Goal: Transaction & Acquisition: Purchase product/service

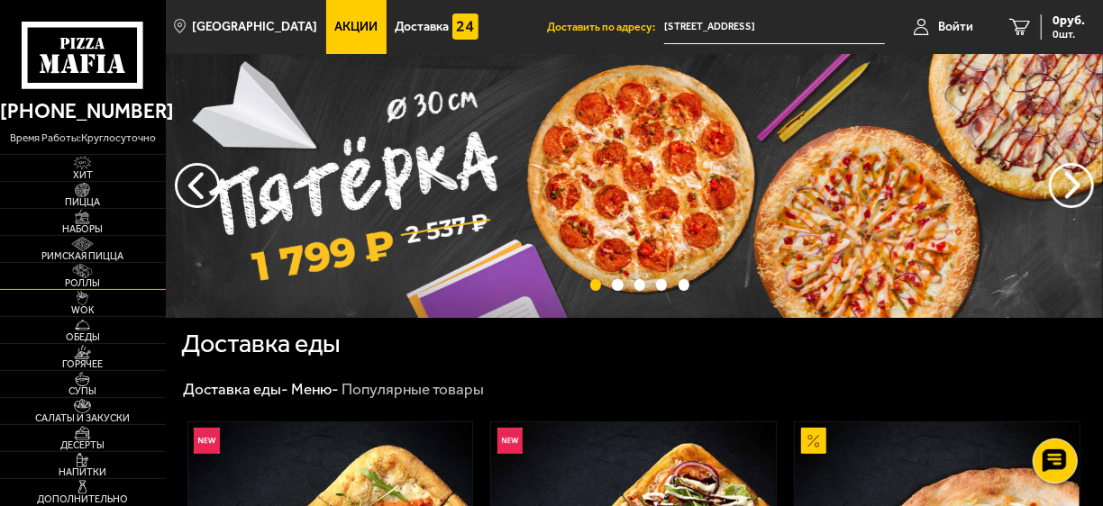
click at [108, 283] on span "Роллы" at bounding box center [83, 283] width 166 height 10
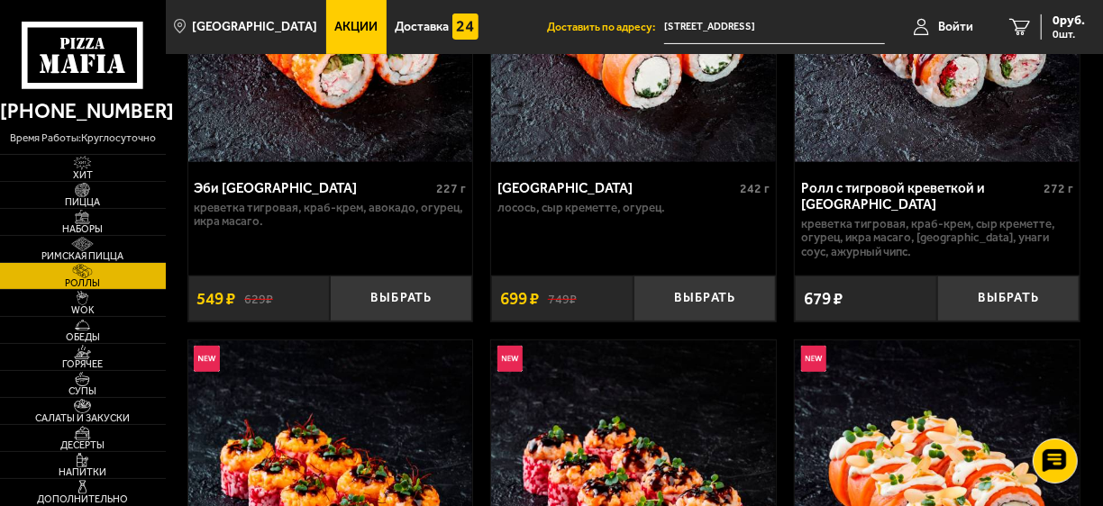
scroll to position [288, 0]
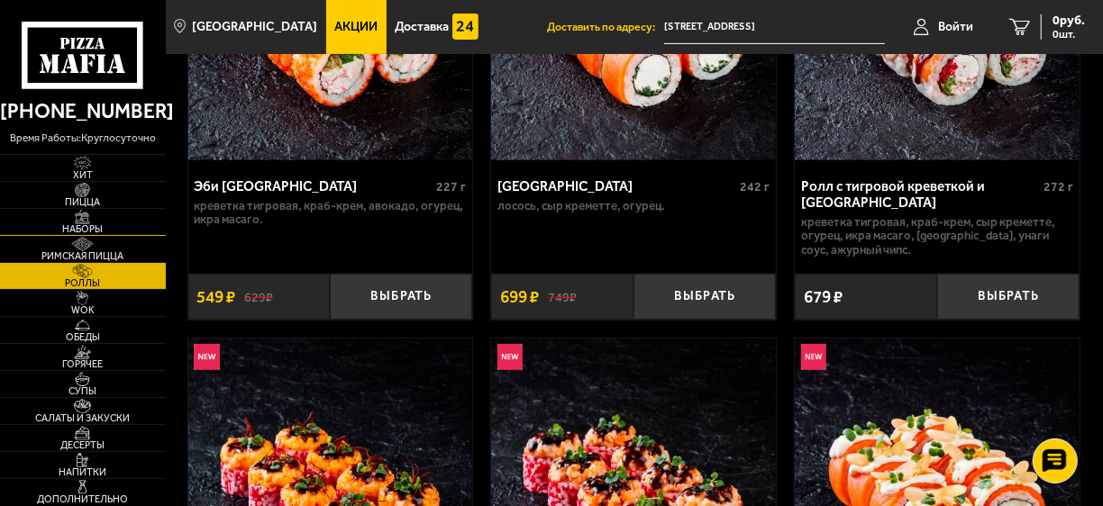
click at [105, 222] on link "Наборы" at bounding box center [83, 222] width 166 height 26
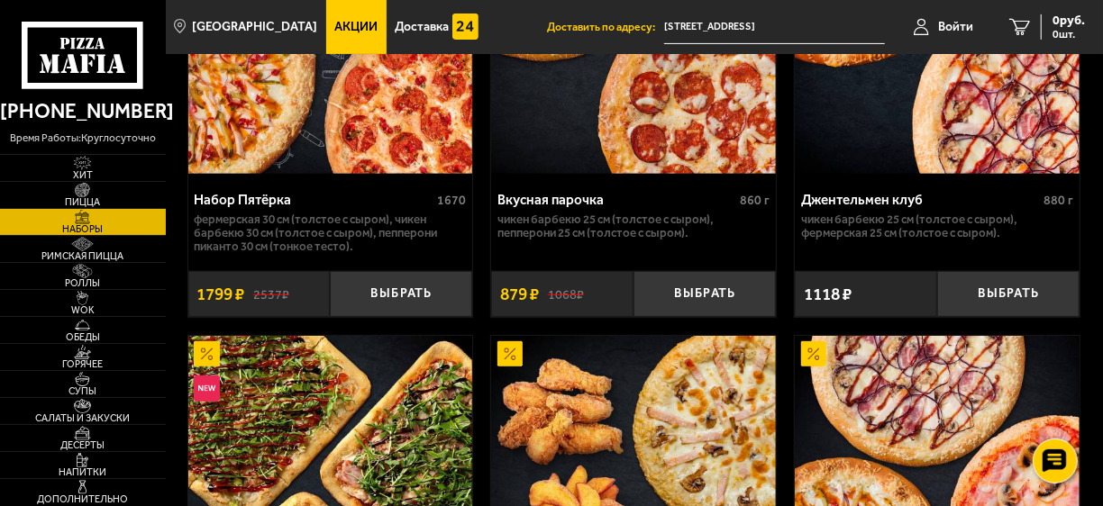
scroll to position [360, 0]
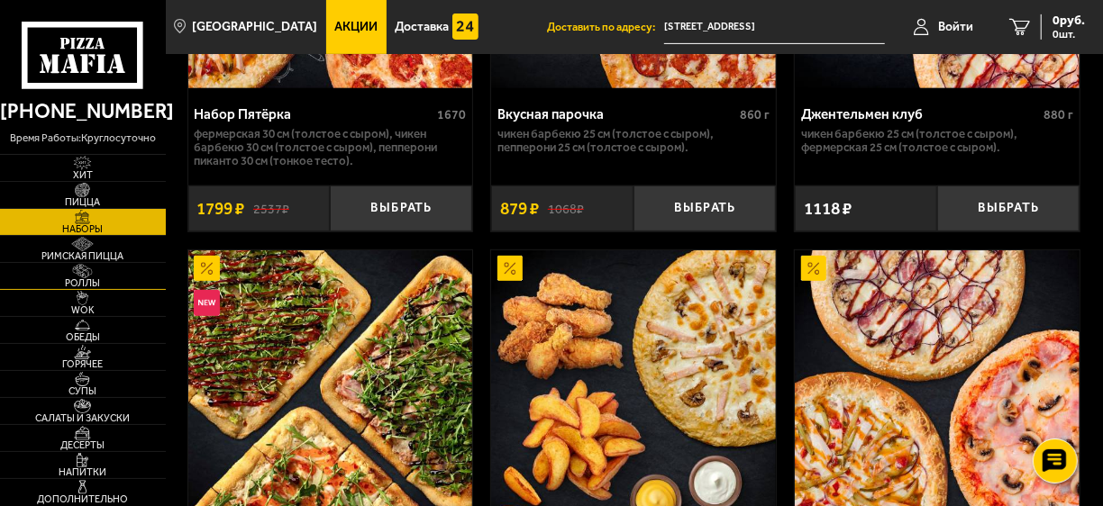
click at [88, 287] on span "Роллы" at bounding box center [83, 283] width 166 height 10
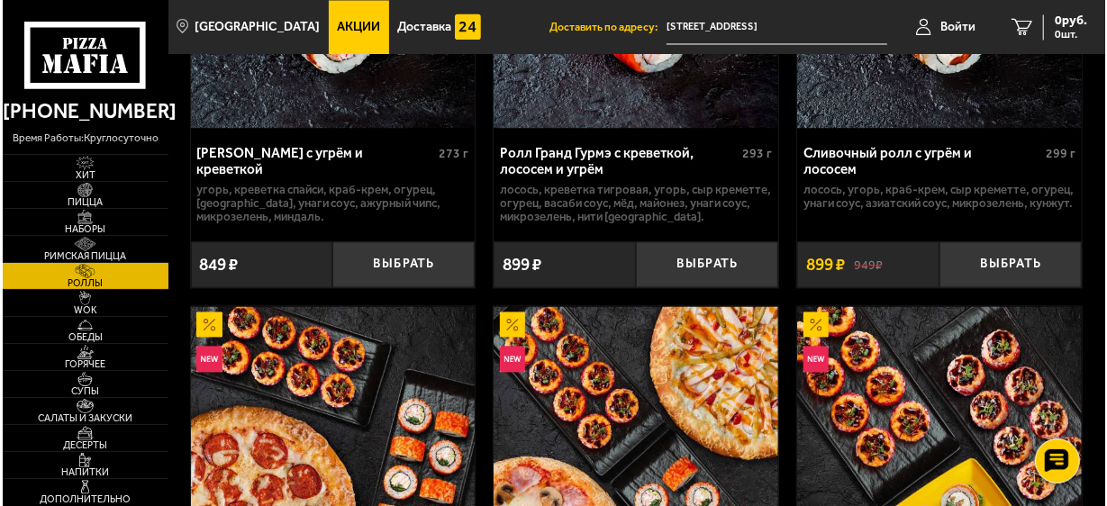
scroll to position [1730, 0]
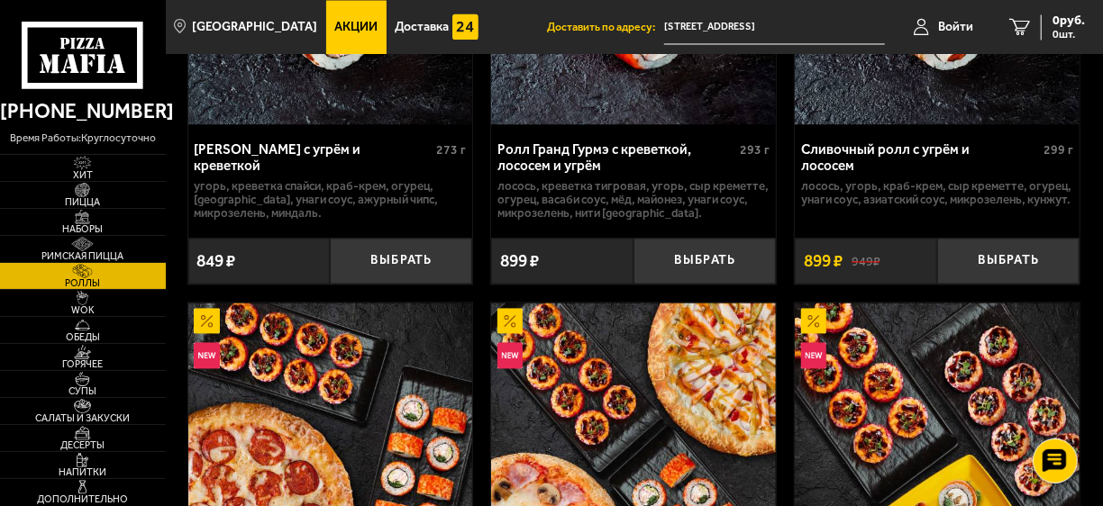
click at [331, 180] on p "угорь, креветка спайси, краб-крем, огурец, [GEOGRAPHIC_DATA], унаги соус, ажурн…" at bounding box center [330, 199] width 272 height 41
click at [219, 150] on div "[PERSON_NAME] с угрём и креветкой" at bounding box center [313, 157] width 238 height 33
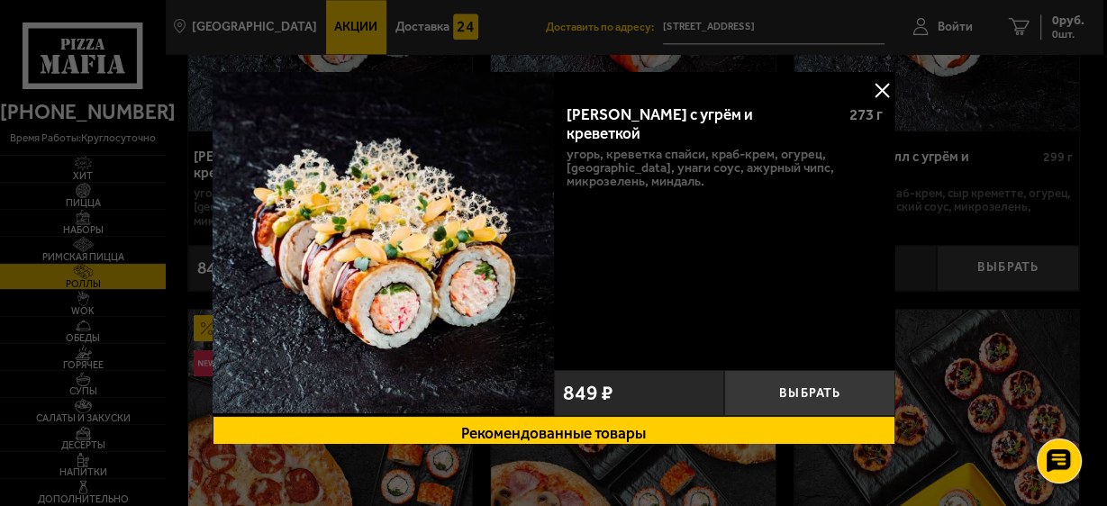
drag, startPoint x: 1003, startPoint y: 135, endPoint x: 817, endPoint y: 296, distance: 245.9
click at [1003, 135] on div at bounding box center [553, 253] width 1107 height 506
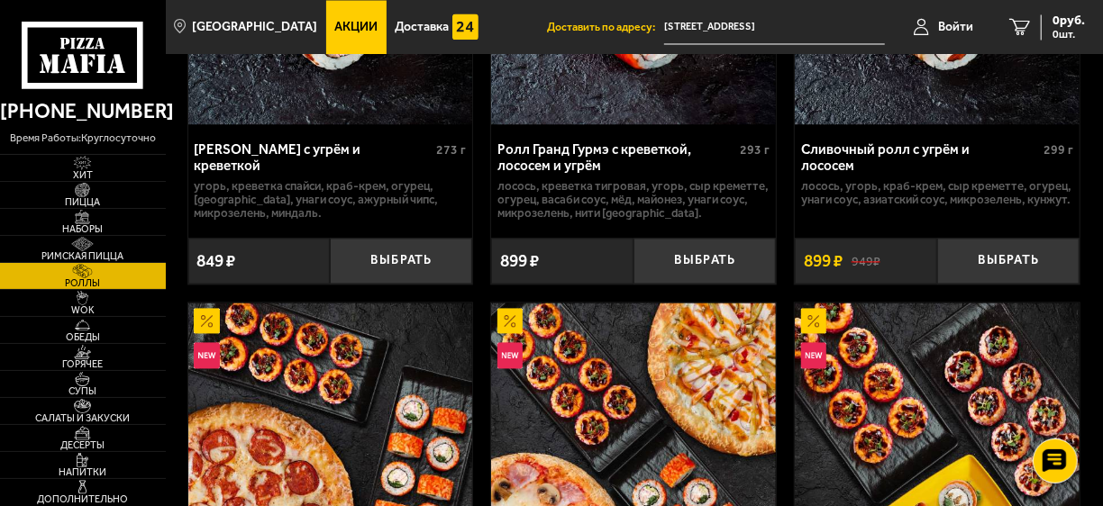
click at [352, 146] on div "[PERSON_NAME] с угрём и креветкой" at bounding box center [313, 157] width 238 height 33
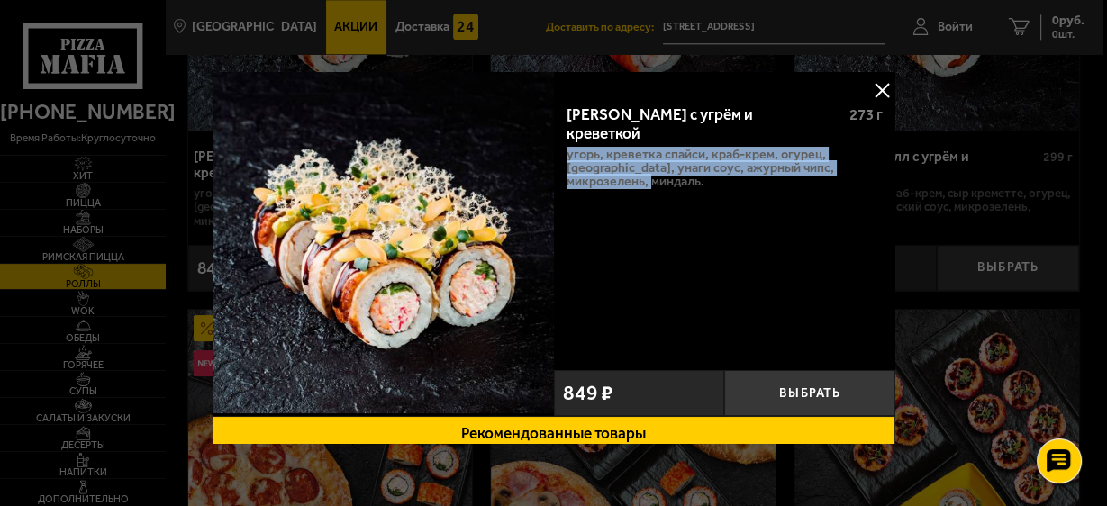
drag, startPoint x: 562, startPoint y: 132, endPoint x: 674, endPoint y: 167, distance: 117.1
click at [674, 167] on div "Ролл Калипсо с угрём и креветкой 273 г угорь, креветка спайси, краб-крем, огуре…" at bounding box center [723, 226] width 341 height 272
copy p "угорь, креветка спайси, краб-крем, огурец, [GEOGRAPHIC_DATA], унаги соус, ажурн…"
